Goal: Transaction & Acquisition: Purchase product/service

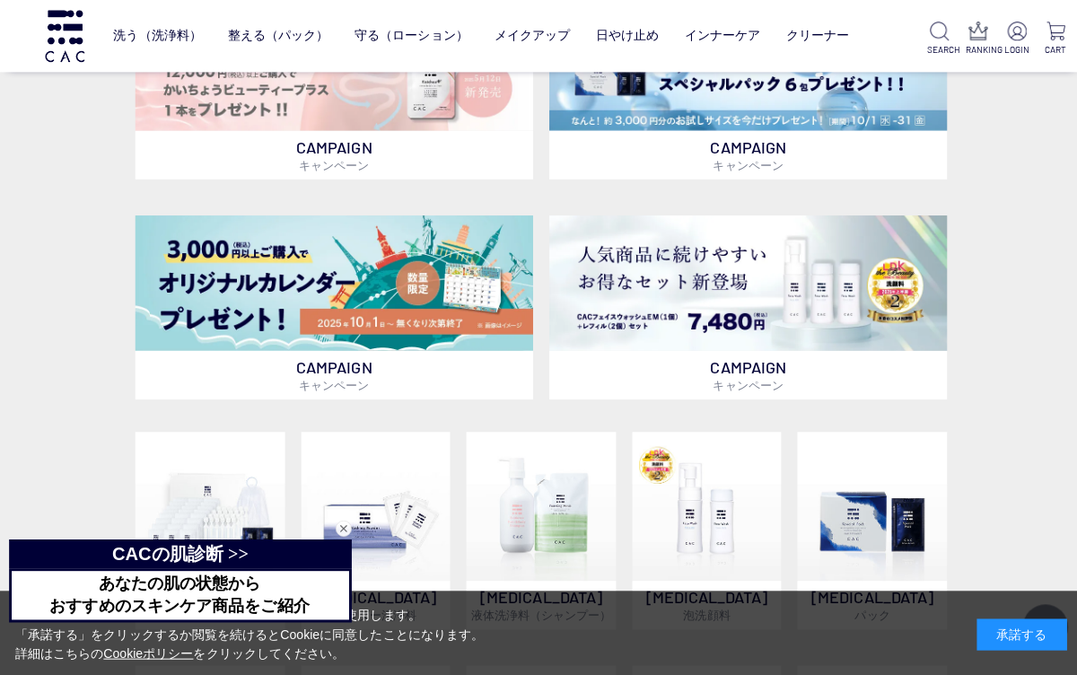
scroll to position [508, 0]
click at [446, 300] on img at bounding box center [333, 282] width 396 height 135
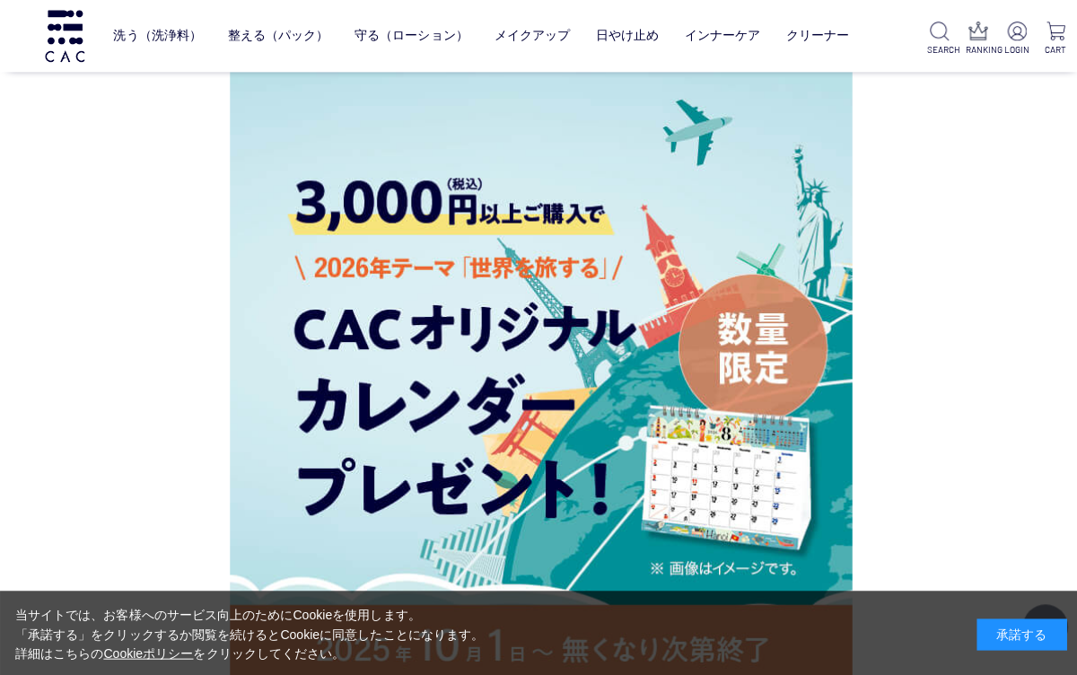
scroll to position [3086, 0]
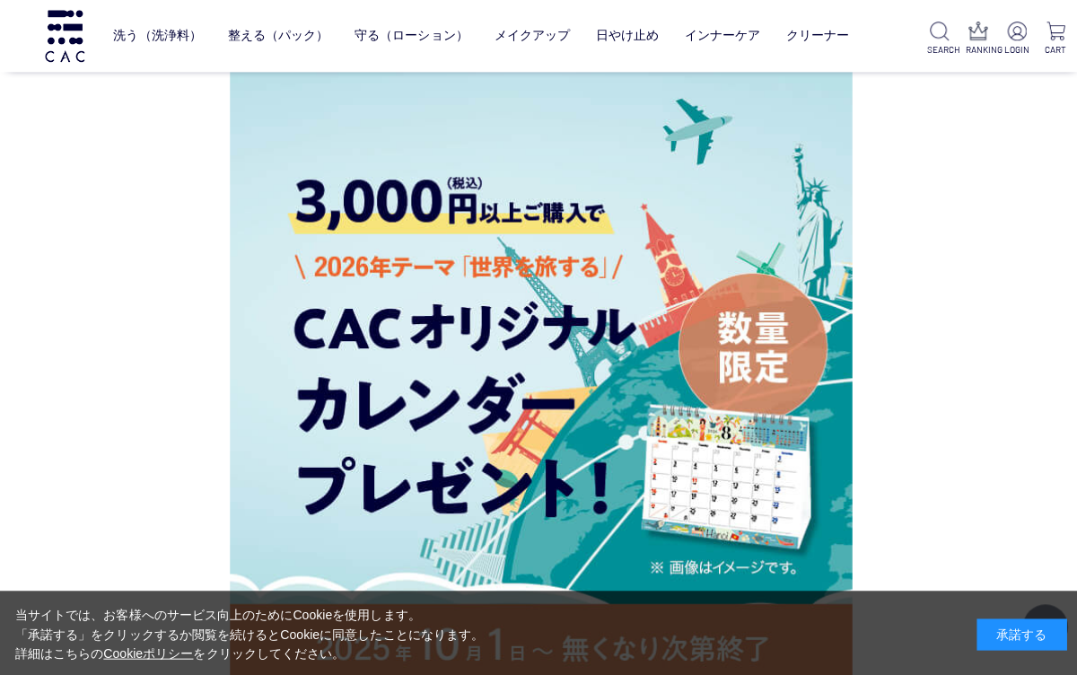
click at [1012, 37] on img at bounding box center [1012, 31] width 19 height 19
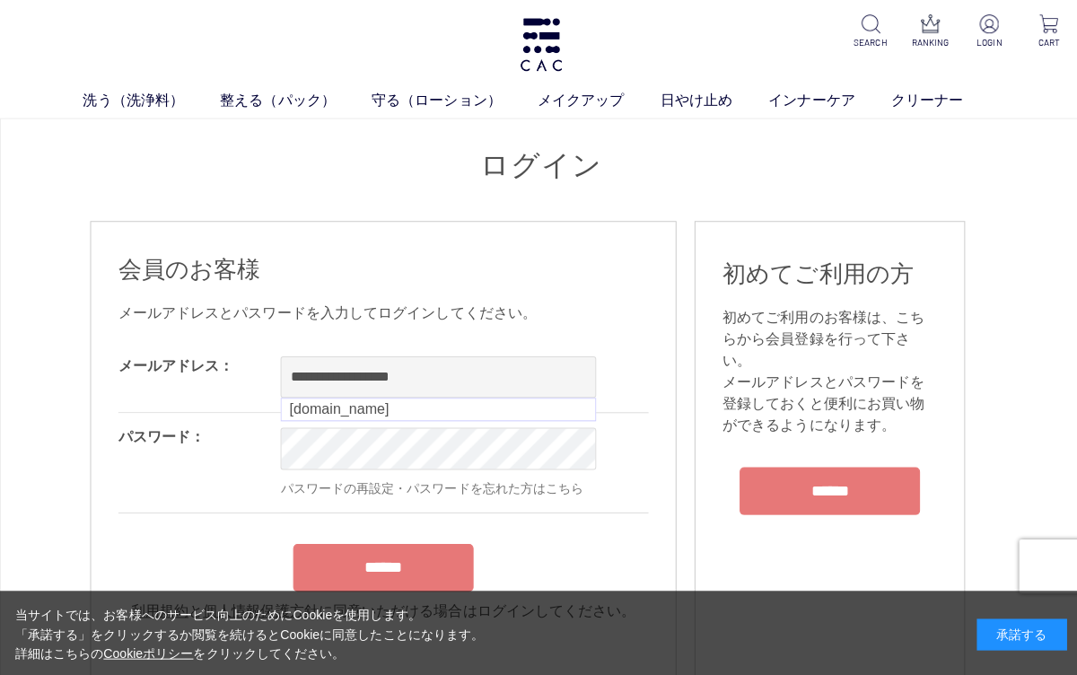
type input "**********"
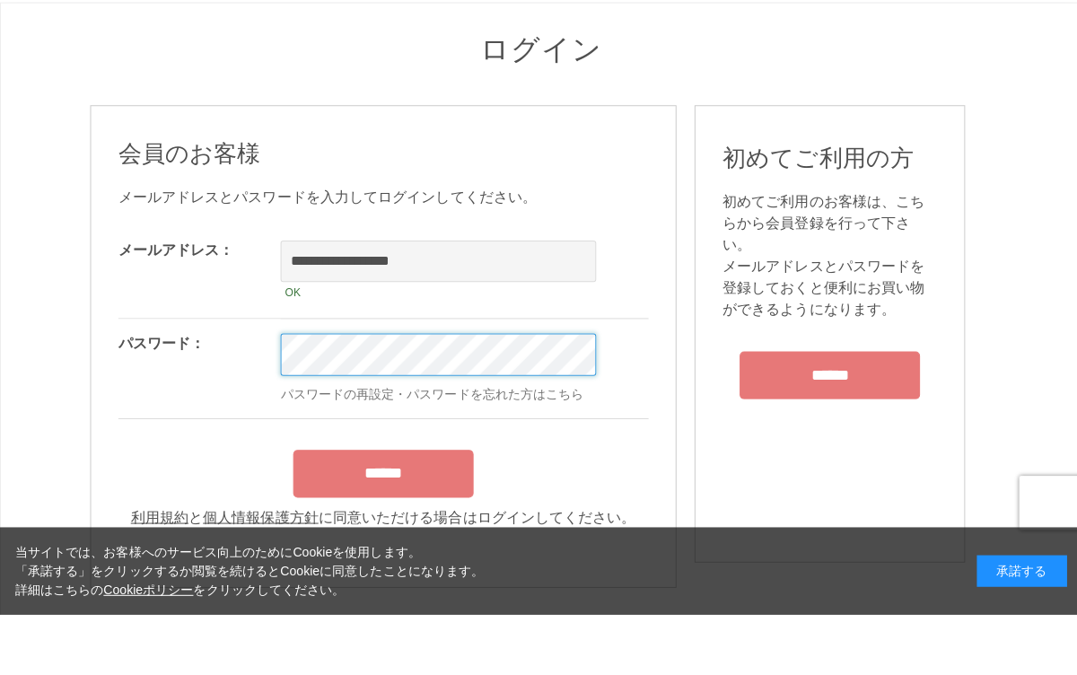
scroll to position [83, 0]
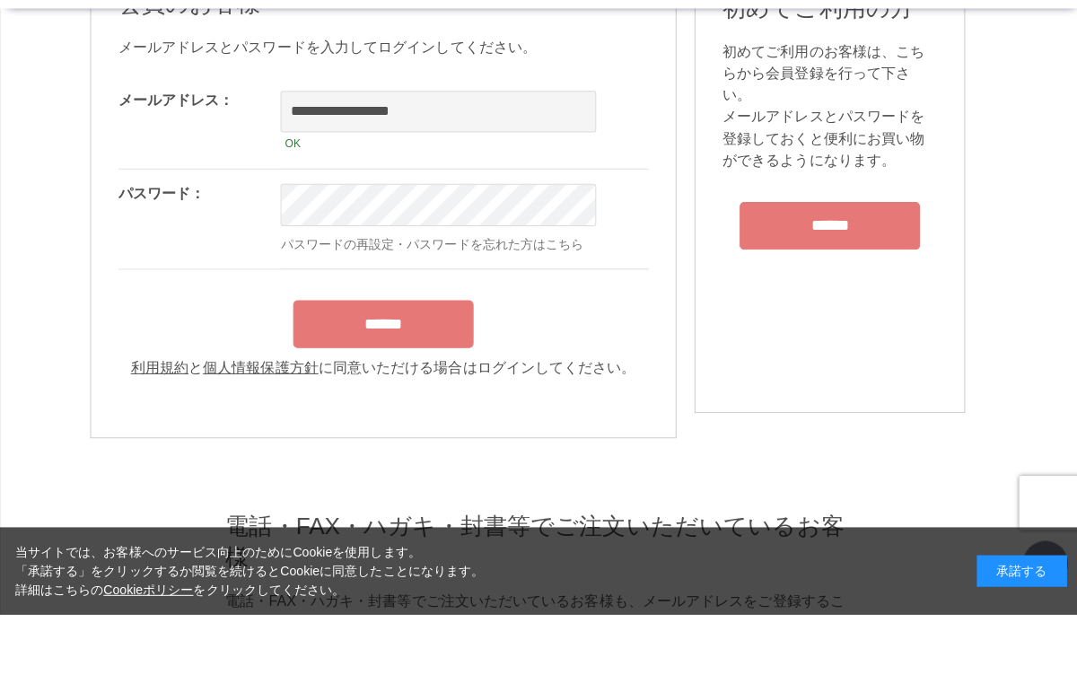
click at [434, 319] on form "**********" at bounding box center [382, 289] width 528 height 301
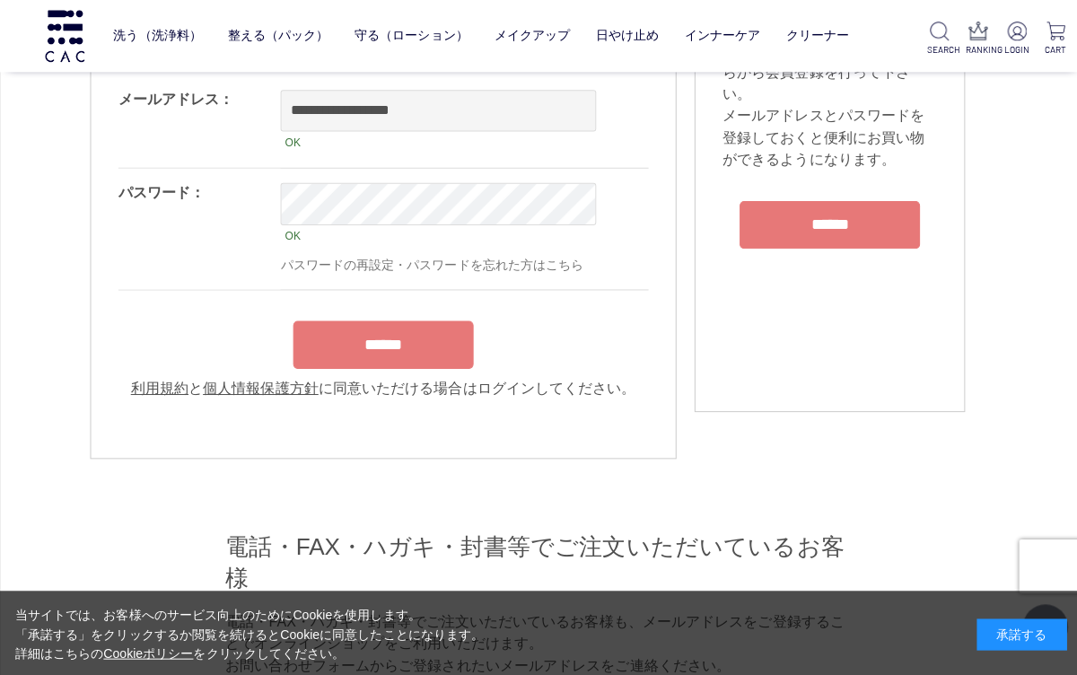
click at [440, 347] on input "******" at bounding box center [382, 344] width 180 height 48
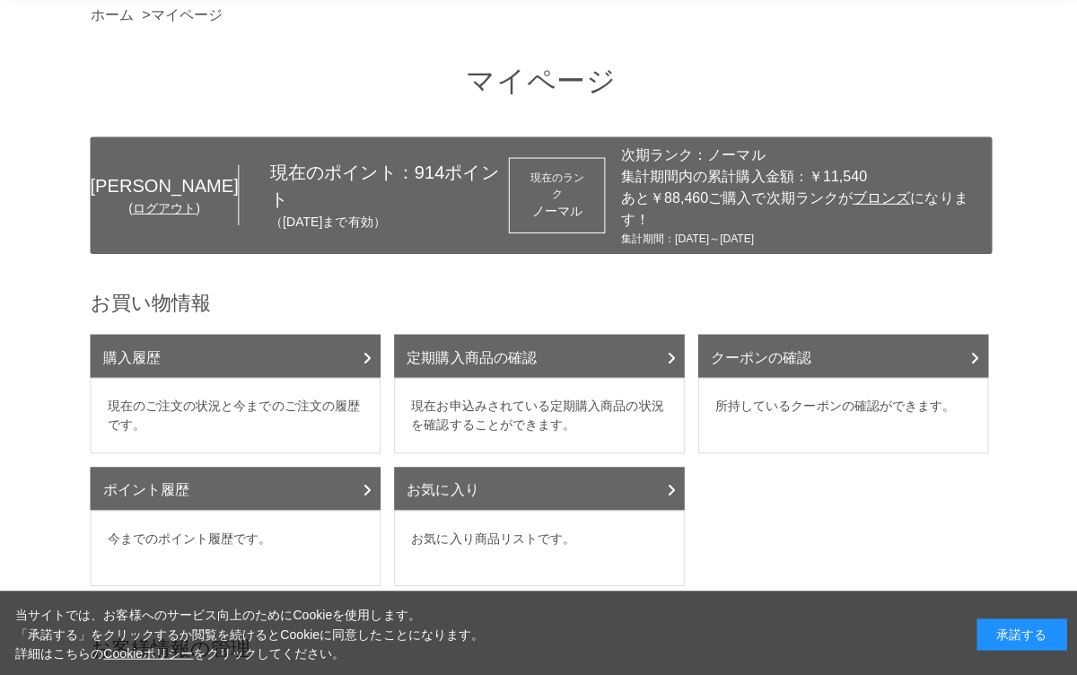
scroll to position [124, 0]
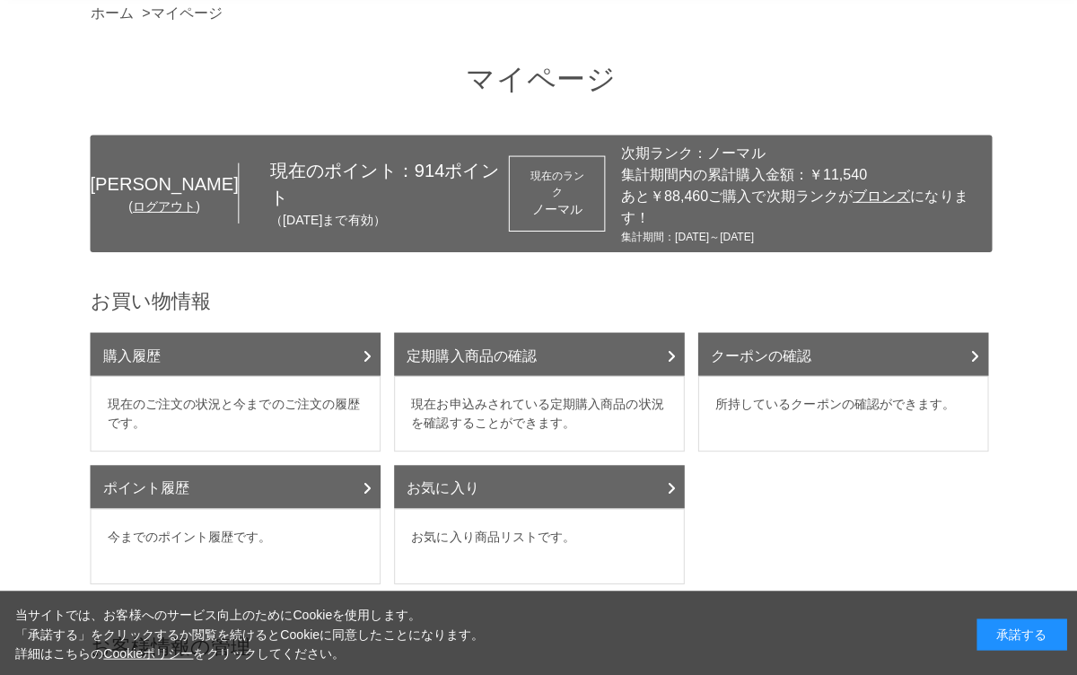
click at [331, 499] on link "ポイント履歴" at bounding box center [234, 484] width 289 height 43
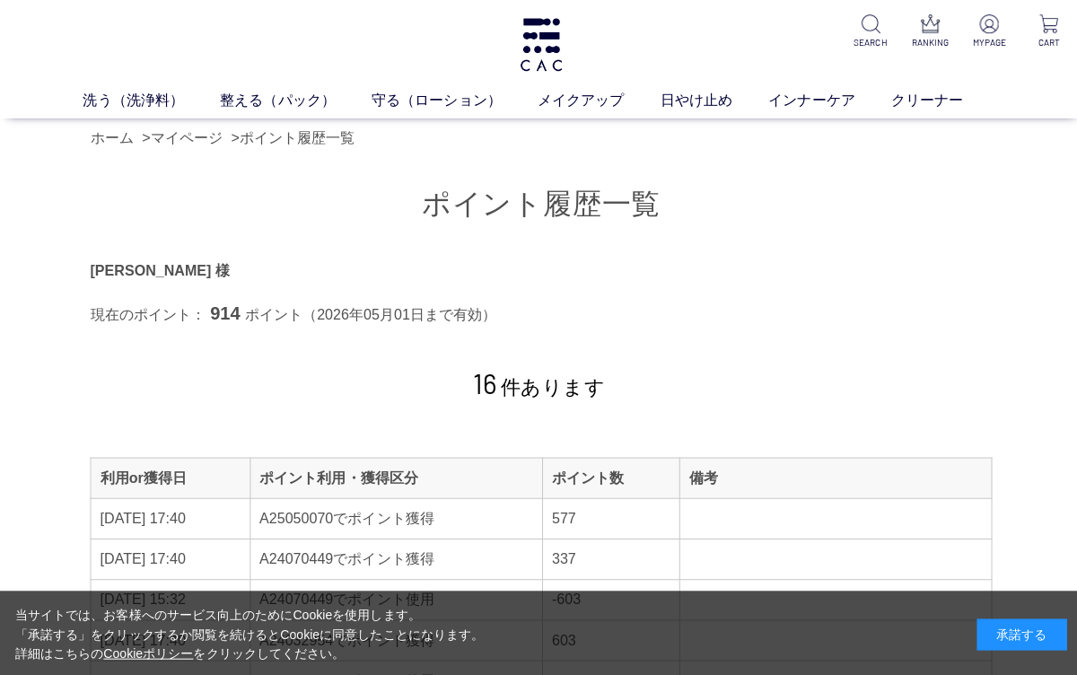
click at [222, 145] on link "マイページ" at bounding box center [186, 136] width 72 height 15
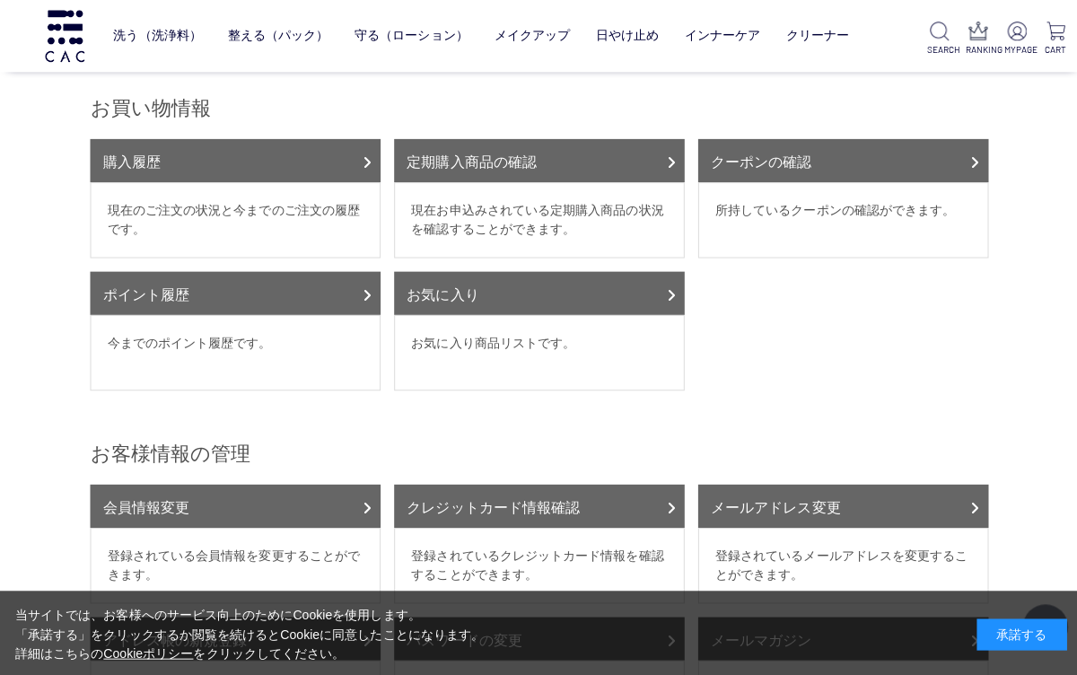
scroll to position [200, 0]
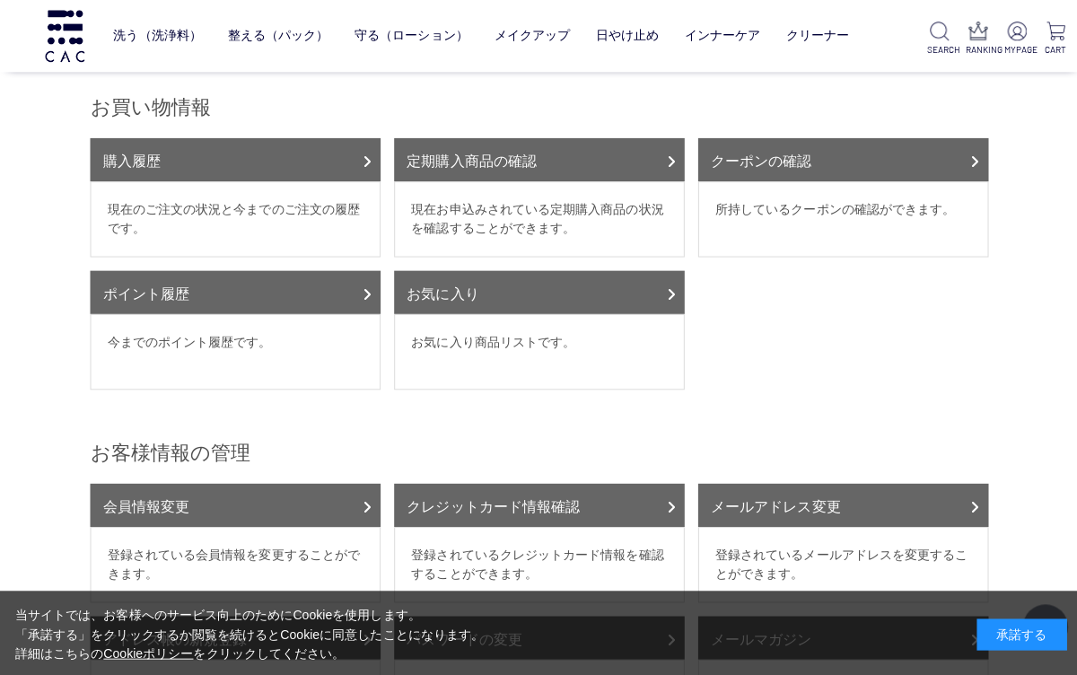
click at [913, 204] on dd "所持しているクーポンの確認ができます。" at bounding box center [839, 217] width 289 height 75
click at [857, 179] on link "クーポンの確認" at bounding box center [839, 158] width 289 height 43
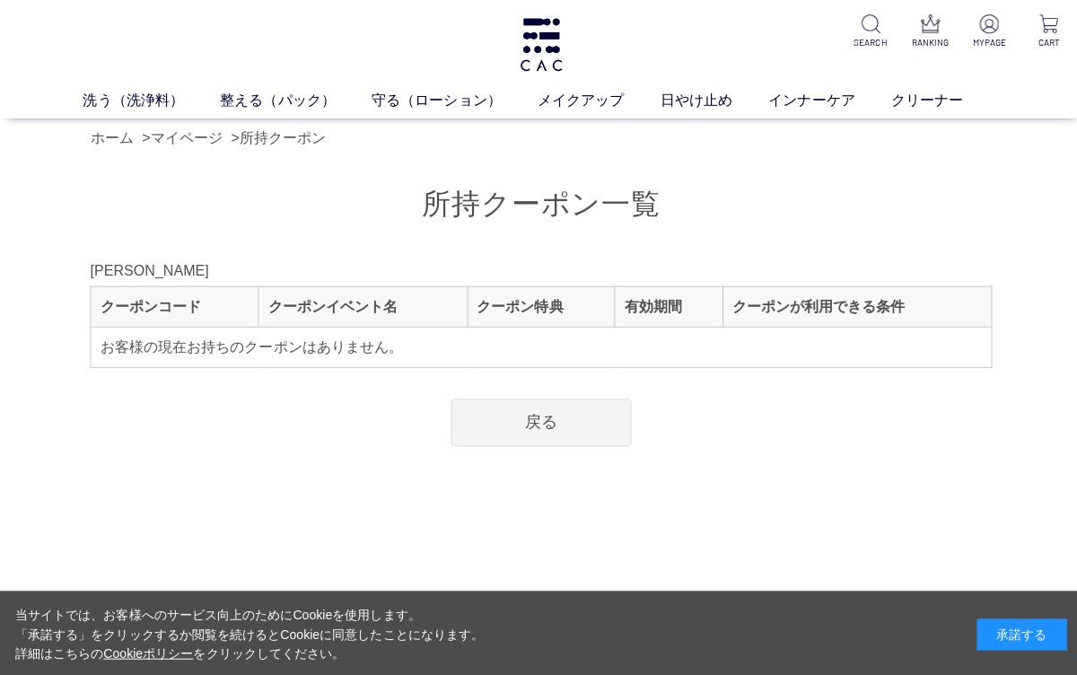
click at [127, 143] on link "ホーム" at bounding box center [111, 136] width 43 height 15
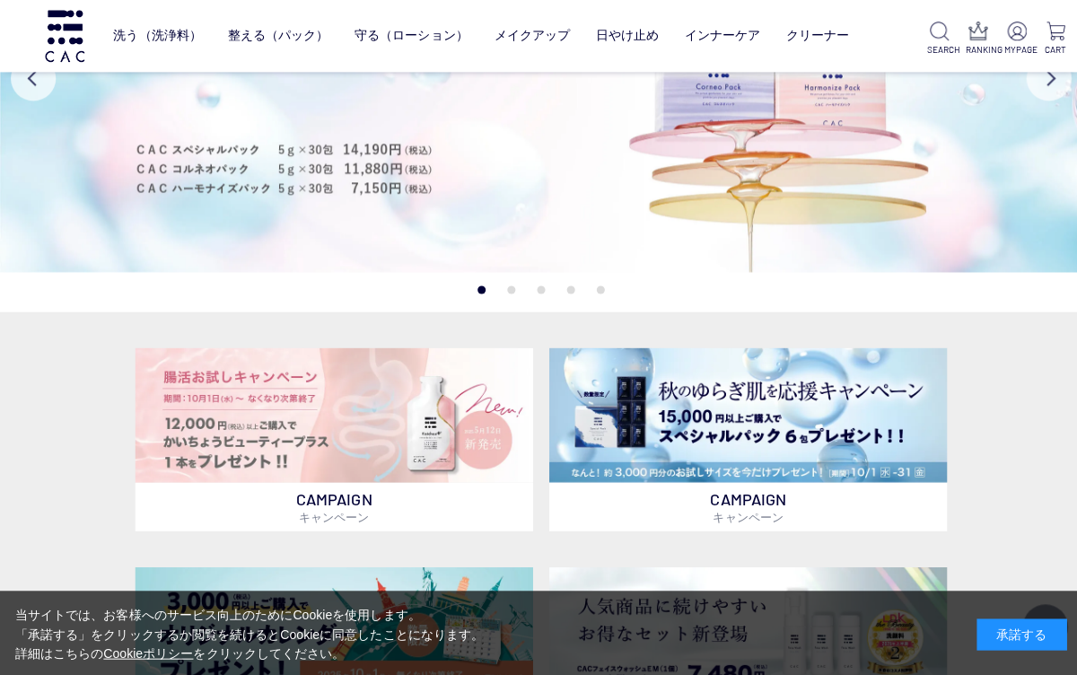
scroll to position [134, 0]
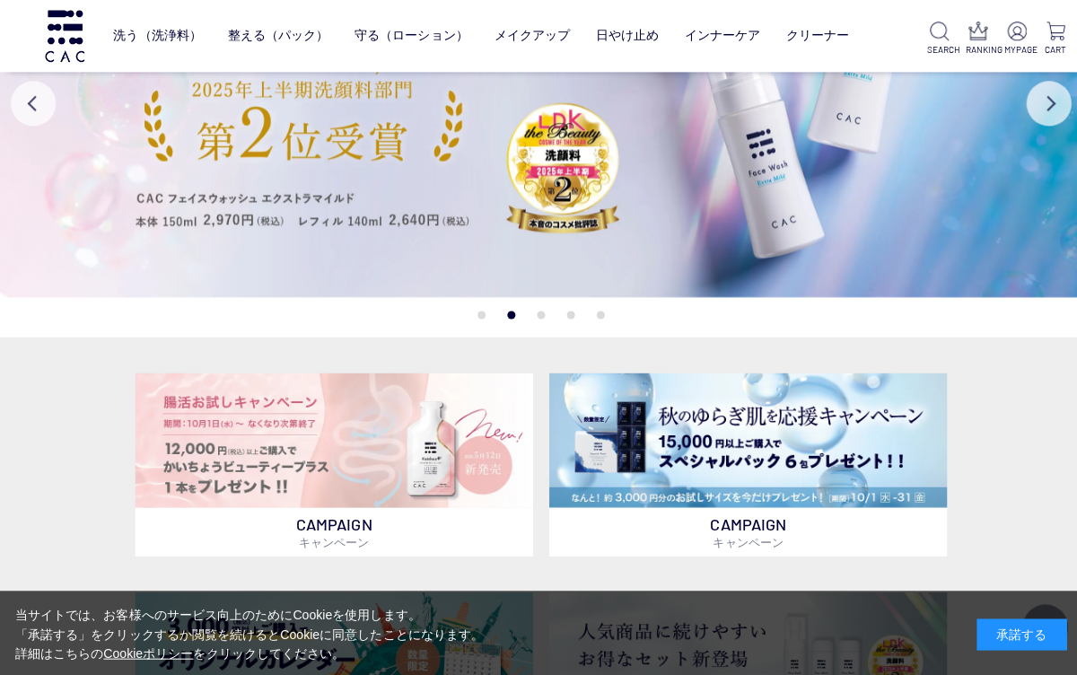
click at [1071, 109] on img at bounding box center [538, 103] width 1077 height 385
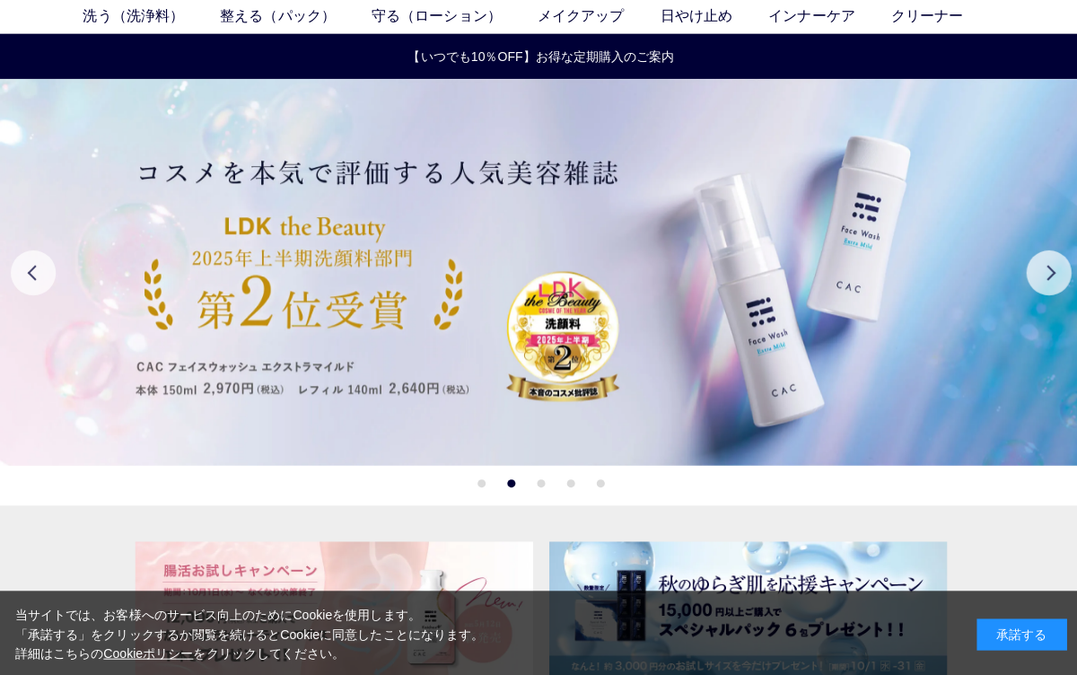
scroll to position [85, 0]
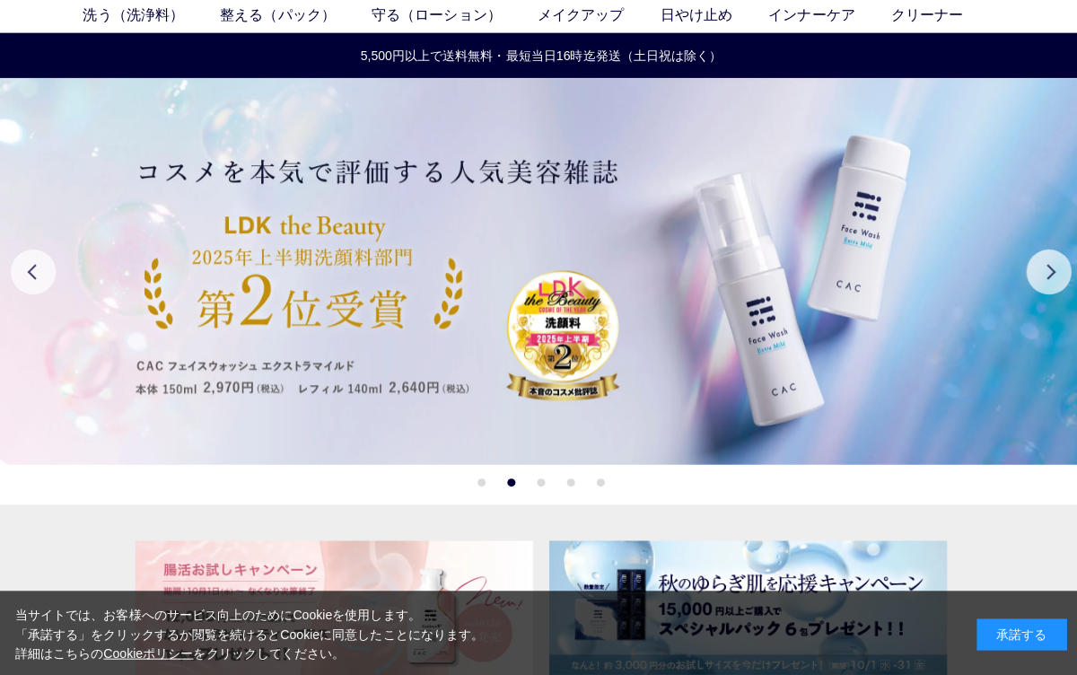
click at [1041, 264] on button "Next" at bounding box center [1044, 270] width 45 height 45
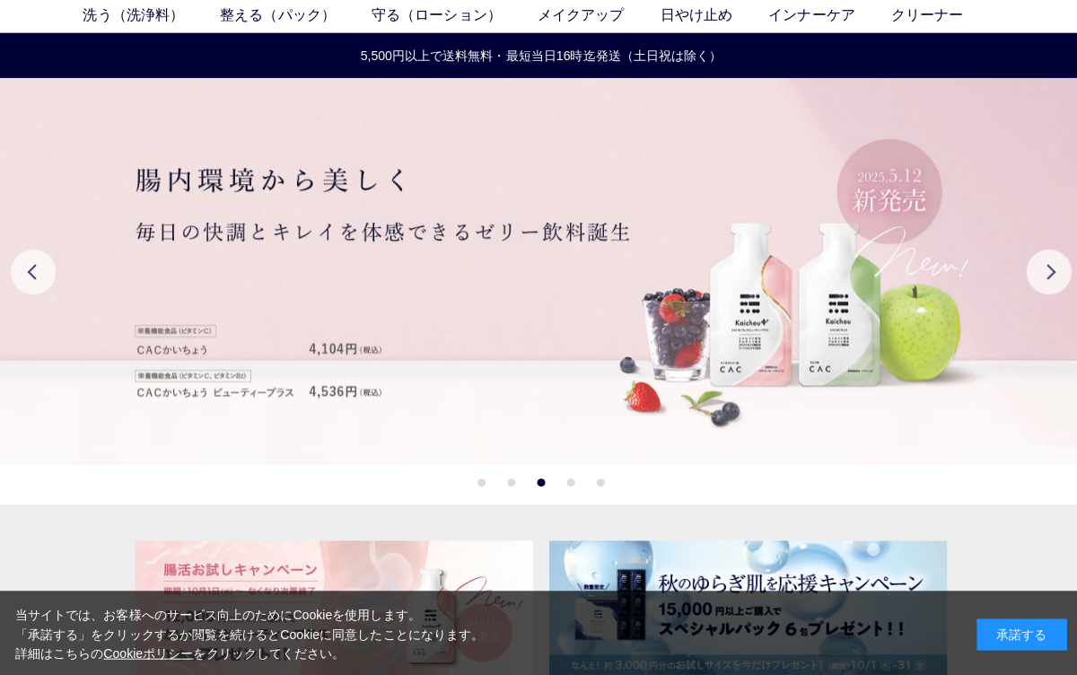
click at [1043, 262] on button "Next" at bounding box center [1044, 270] width 45 height 45
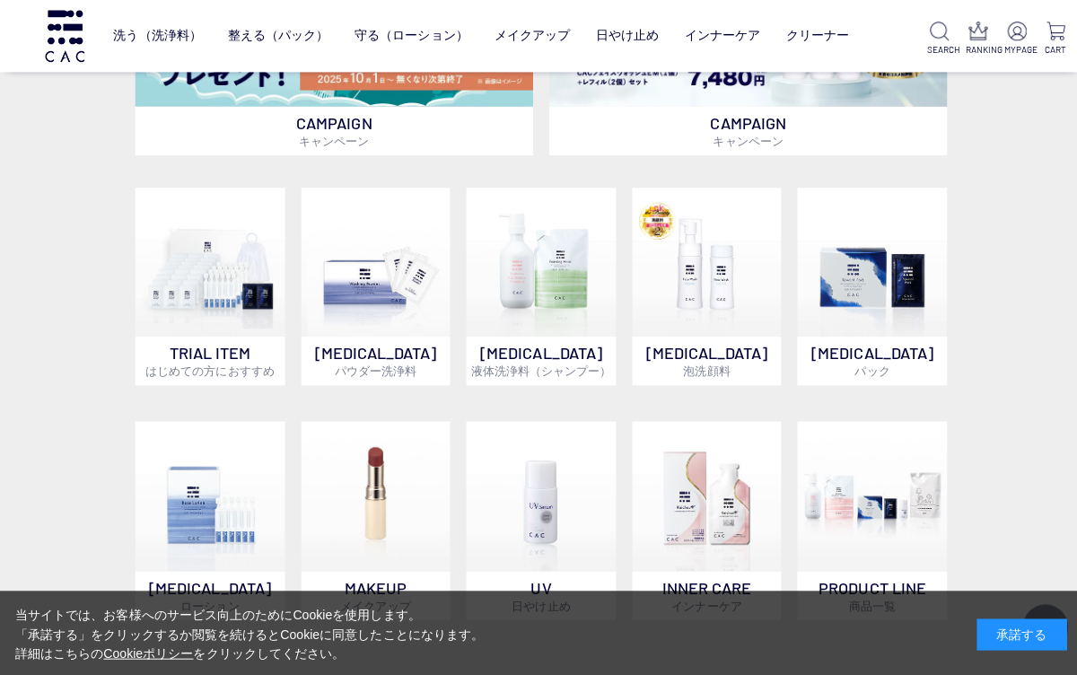
scroll to position [753, 0]
click at [717, 288] on img at bounding box center [703, 260] width 149 height 149
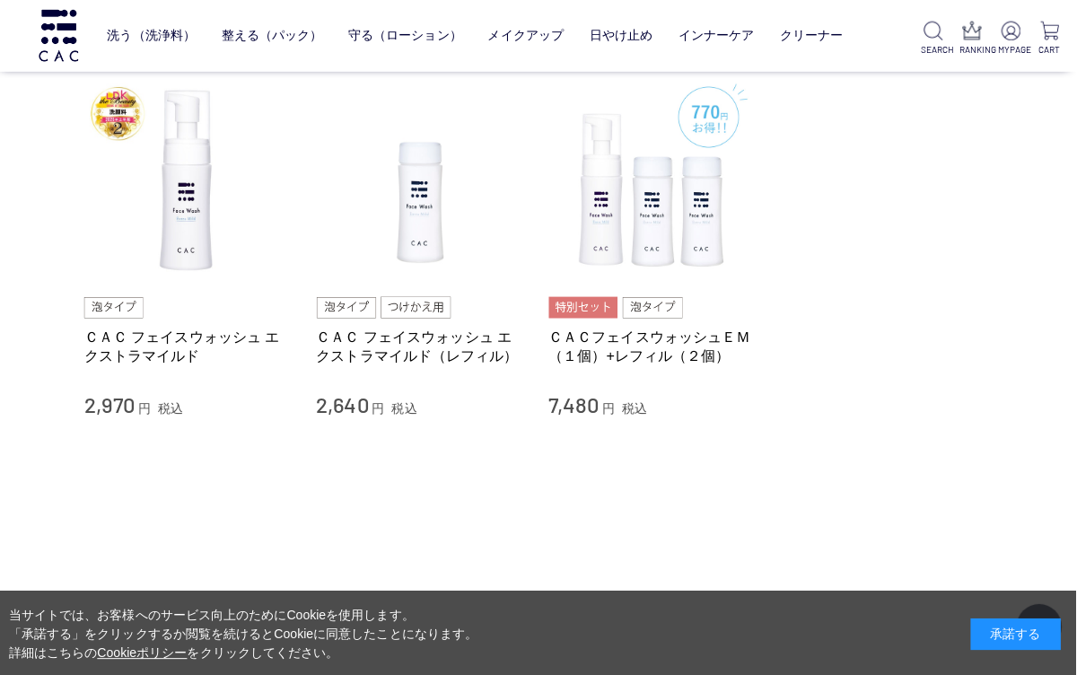
scroll to position [161, 0]
click at [183, 183] on img at bounding box center [192, 179] width 205 height 205
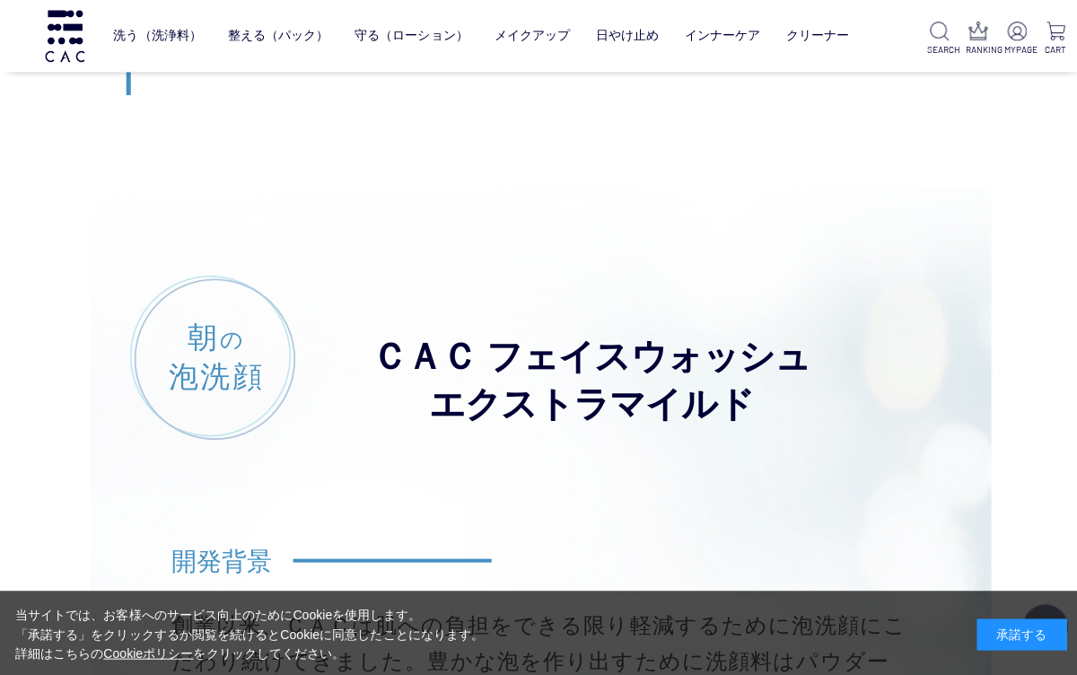
scroll to position [11520, 0]
